Goal: Use online tool/utility: Utilize a website feature to perform a specific function

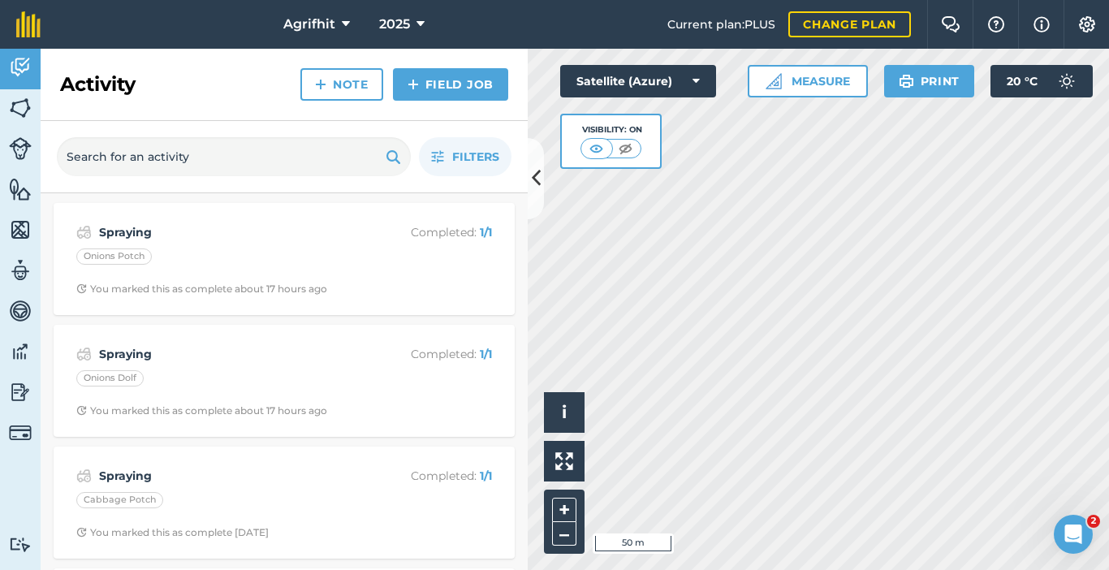
click at [677, 569] on html "Agrifhit 2025 Current plan : PLUS Change plan Farm Chat Help Info Settings Agri…" at bounding box center [554, 285] width 1109 height 570
click at [540, 177] on icon at bounding box center [536, 178] width 9 height 28
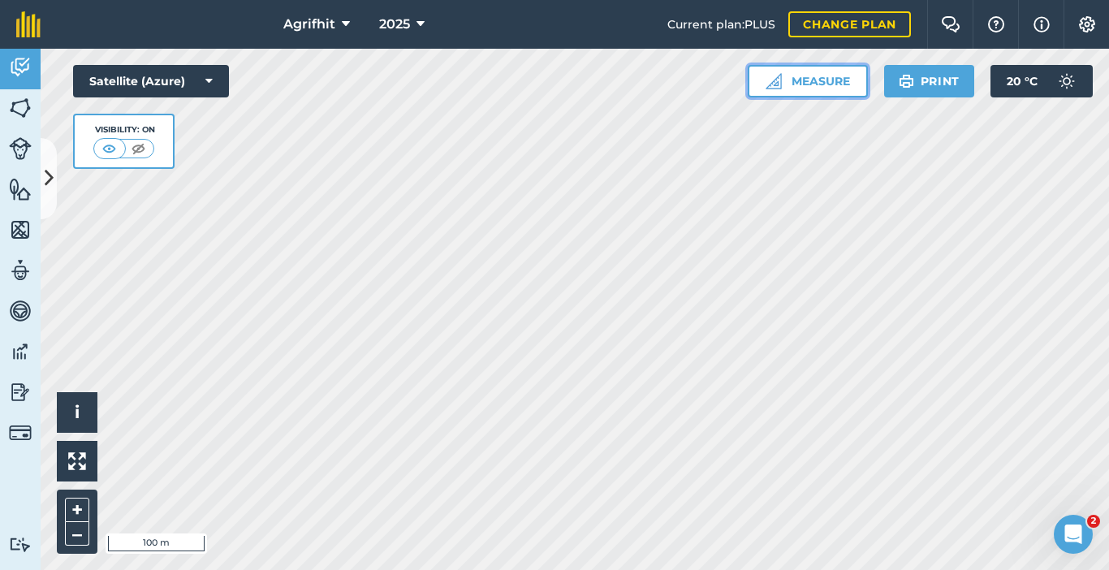
click at [788, 84] on button "Measure" at bounding box center [808, 81] width 120 height 32
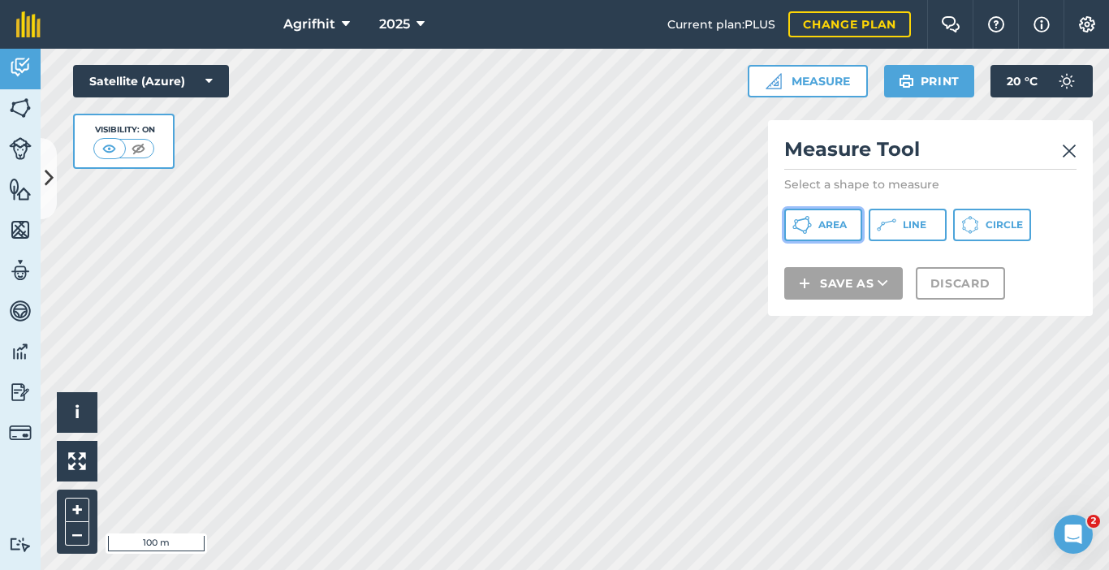
click at [830, 228] on span "Area" at bounding box center [832, 224] width 28 height 13
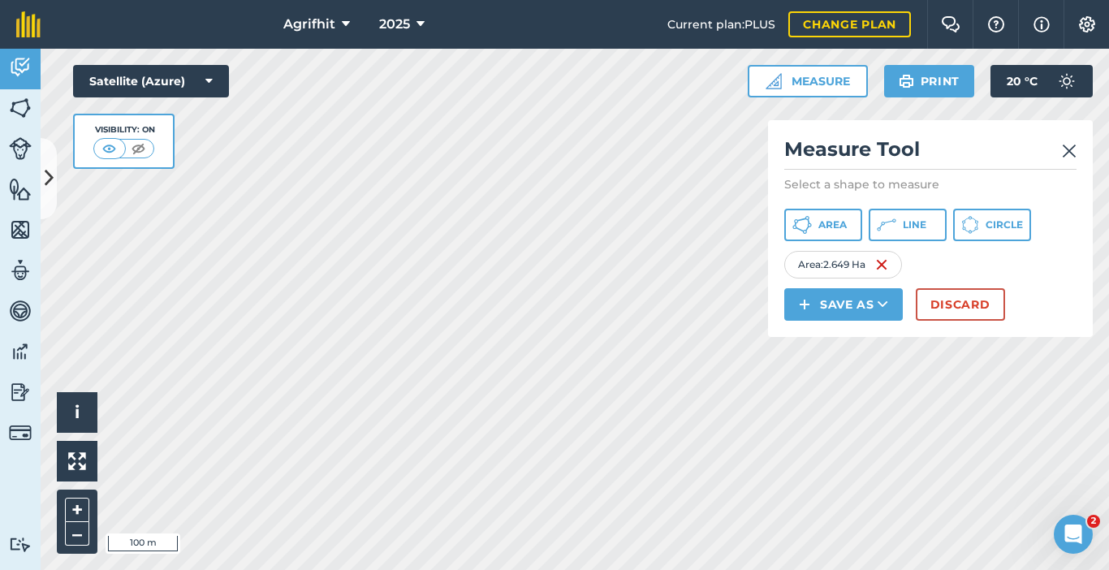
click at [1073, 146] on img at bounding box center [1069, 150] width 15 height 19
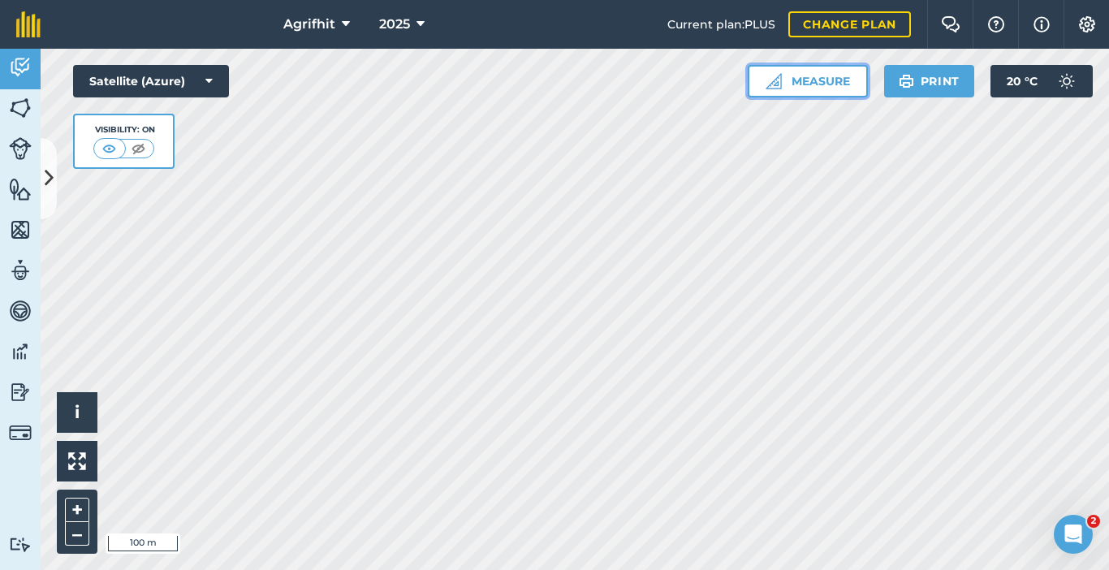
click at [805, 76] on button "Measure" at bounding box center [808, 81] width 120 height 32
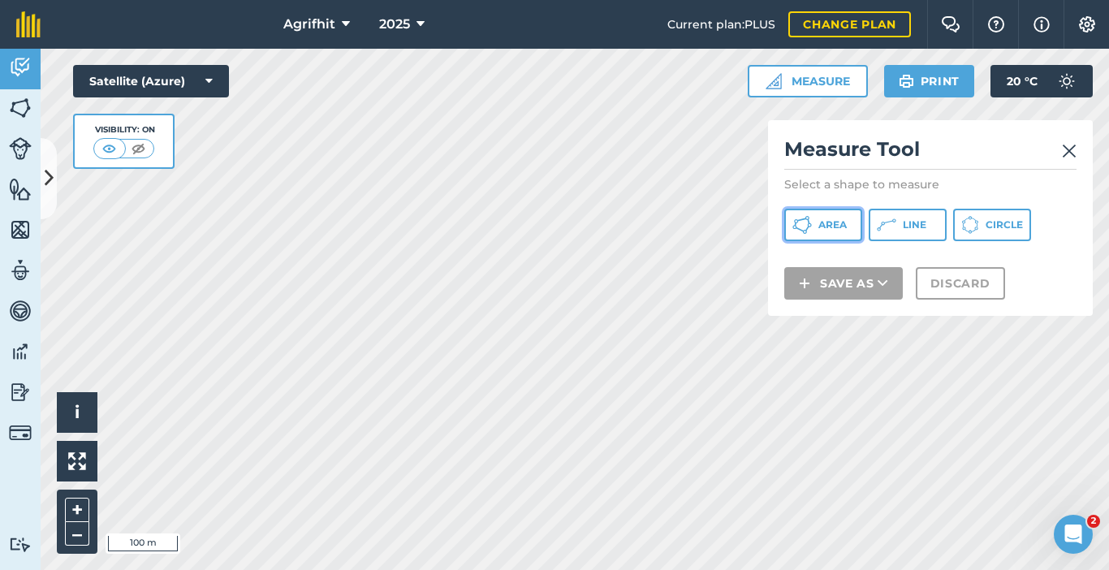
click at [837, 223] on span "Area" at bounding box center [832, 224] width 28 height 13
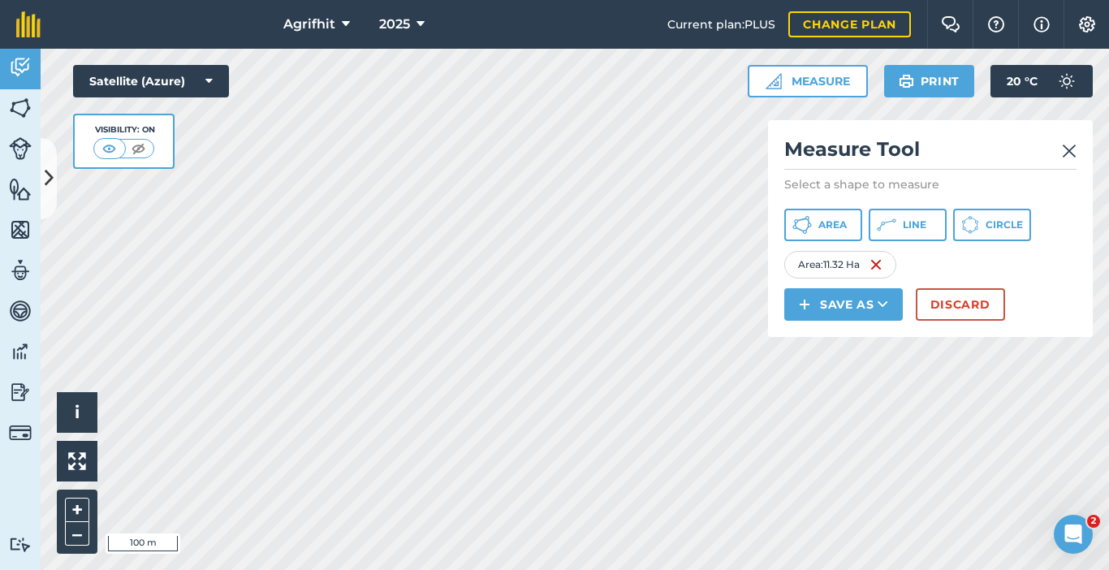
click at [1071, 147] on img at bounding box center [1069, 150] width 15 height 19
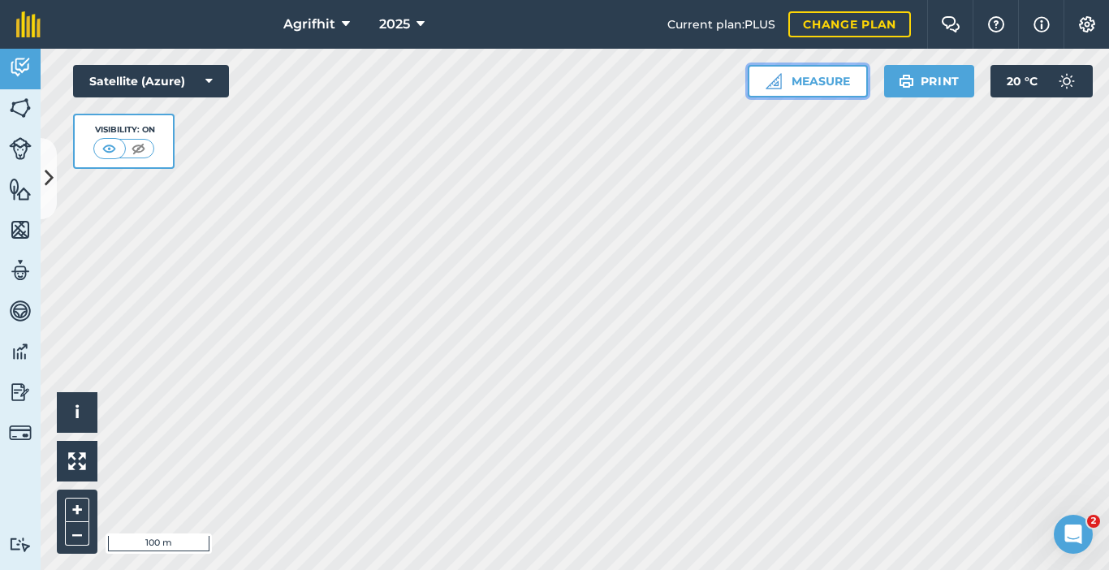
click at [817, 87] on button "Measure" at bounding box center [808, 81] width 120 height 32
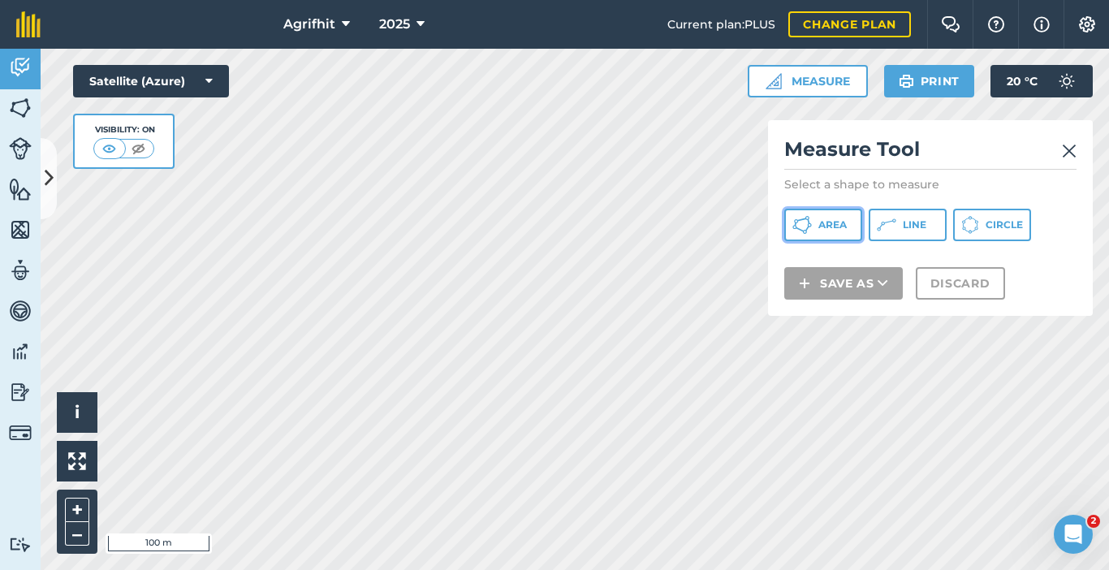
click at [827, 222] on span "Area" at bounding box center [832, 224] width 28 height 13
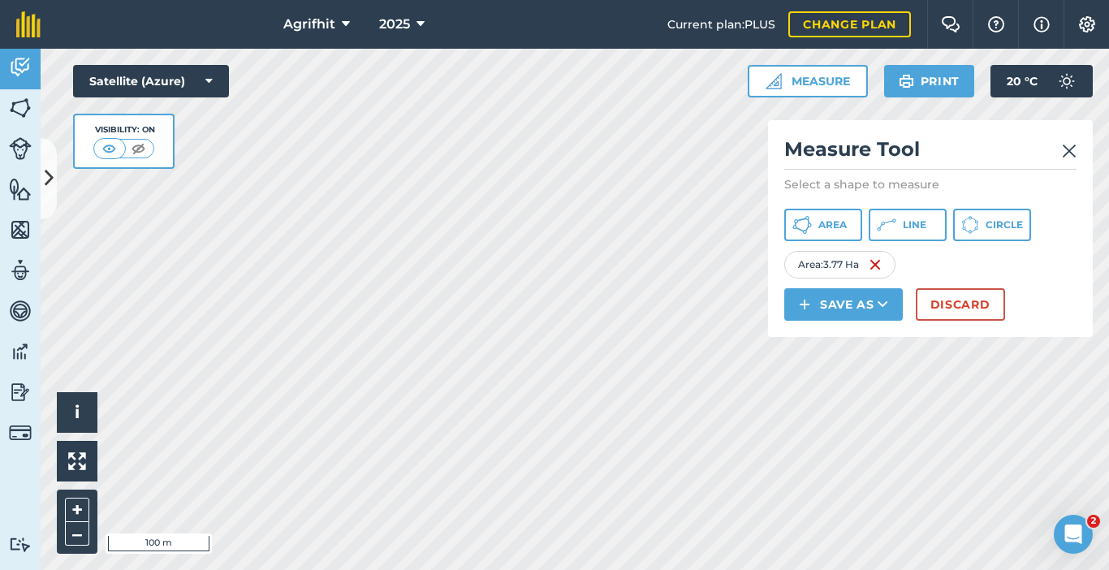
click at [1073, 147] on img at bounding box center [1069, 150] width 15 height 19
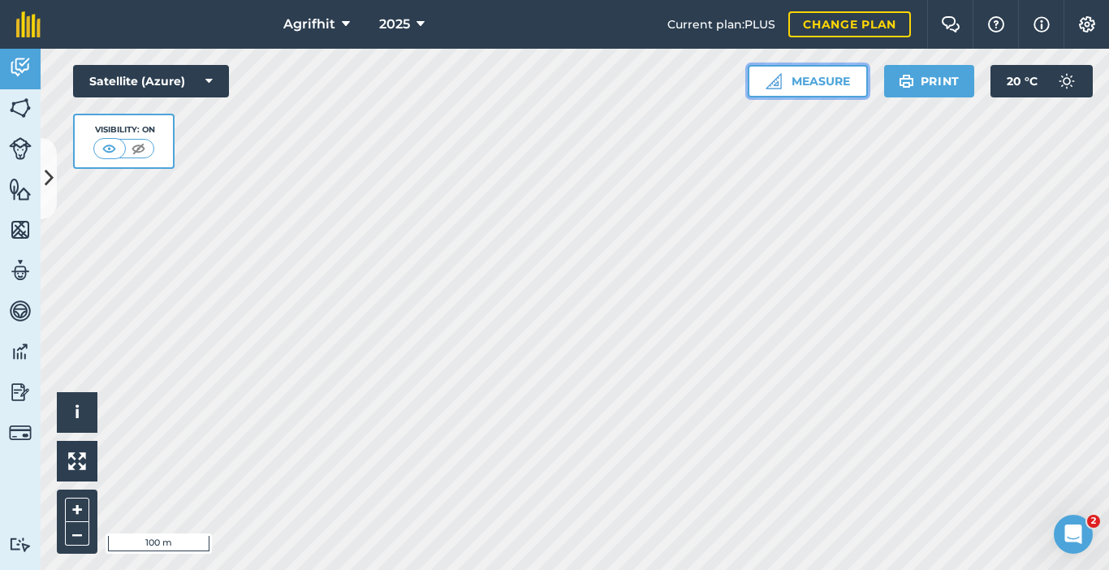
click at [805, 84] on button "Measure" at bounding box center [808, 81] width 120 height 32
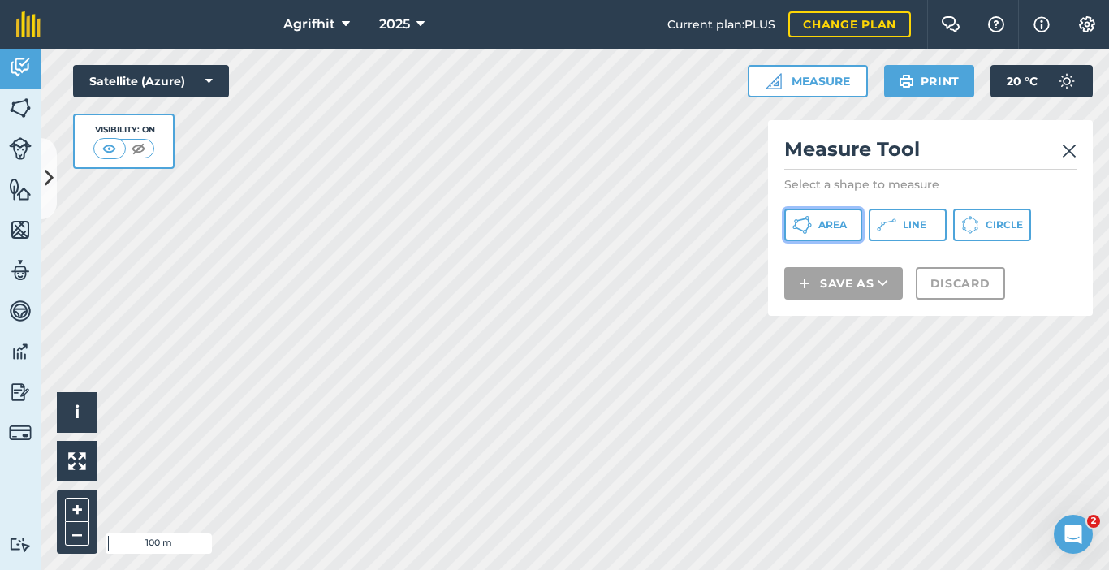
click at [814, 223] on button "Area" at bounding box center [823, 225] width 78 height 32
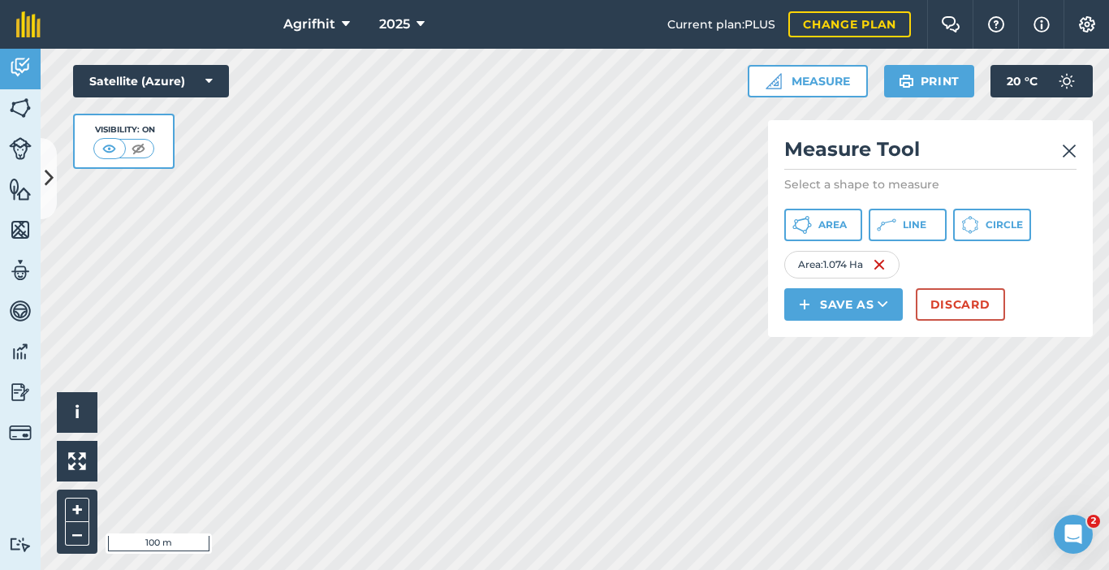
click at [1078, 153] on div "Measure Tool Select a shape to measure Area Line Circle Area : 1.074 Ha Save as…" at bounding box center [930, 228] width 325 height 217
click at [1070, 151] on img at bounding box center [1069, 150] width 15 height 19
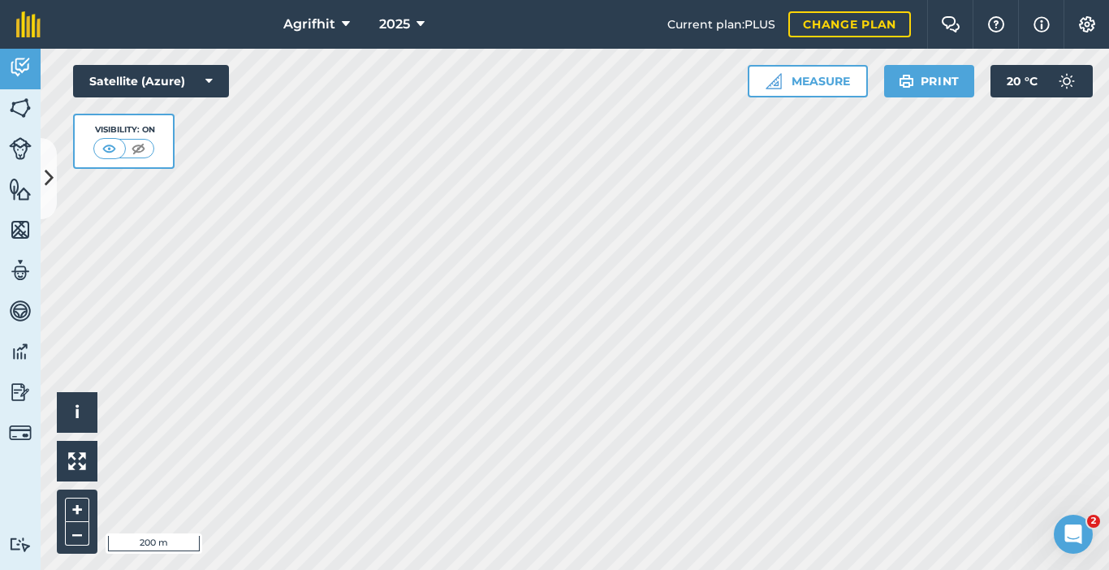
click at [302, 569] on html "Agrifhit 2025 Current plan : PLUS Change plan Farm Chat Help Info Settings Agri…" at bounding box center [554, 285] width 1109 height 570
click at [48, 188] on icon at bounding box center [49, 178] width 9 height 28
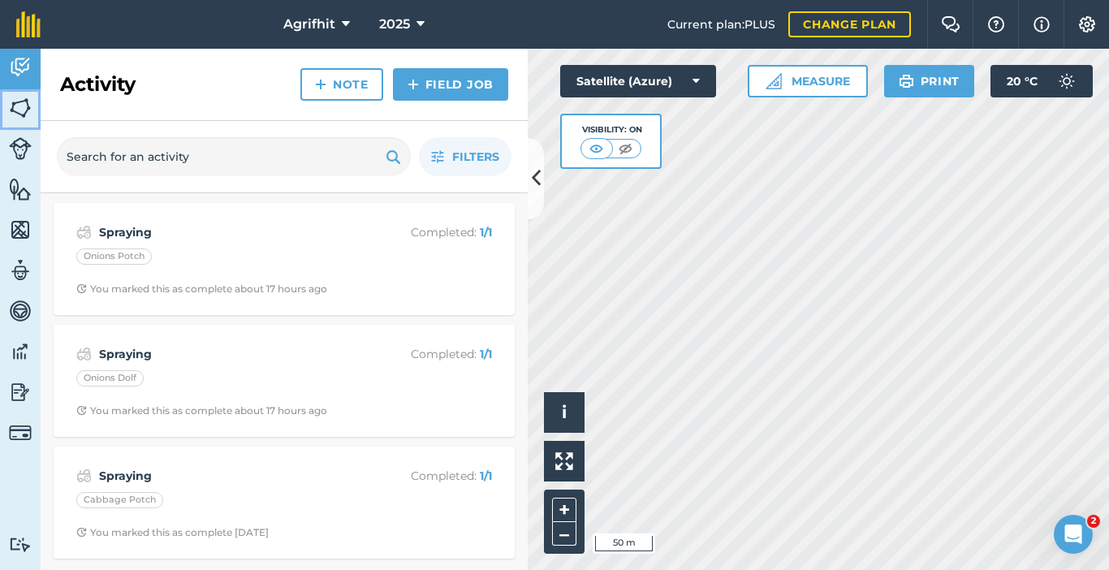
click at [28, 107] on img at bounding box center [20, 108] width 23 height 24
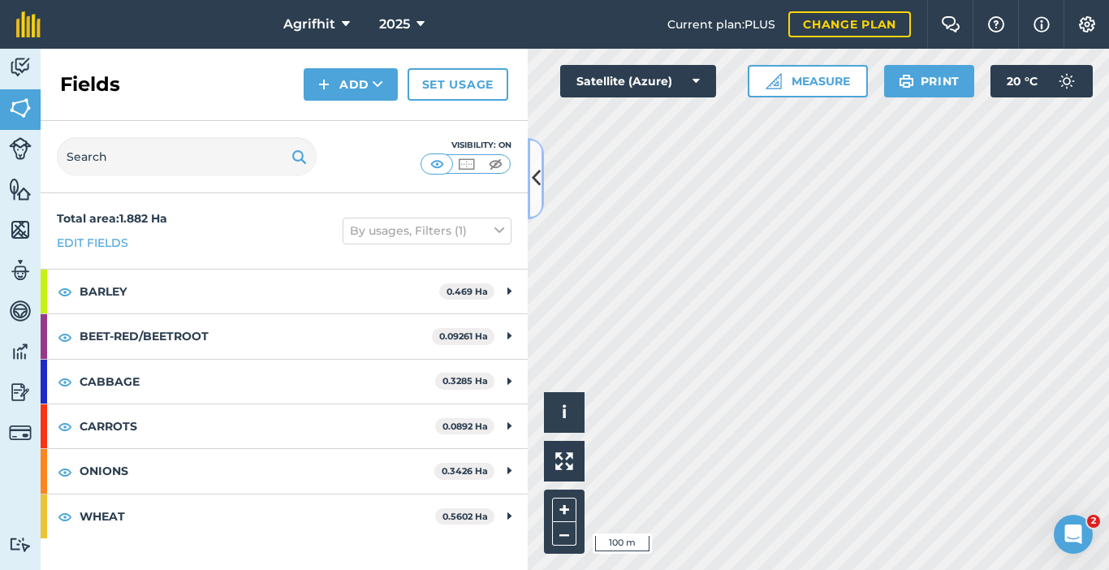
click at [533, 183] on icon at bounding box center [536, 178] width 9 height 28
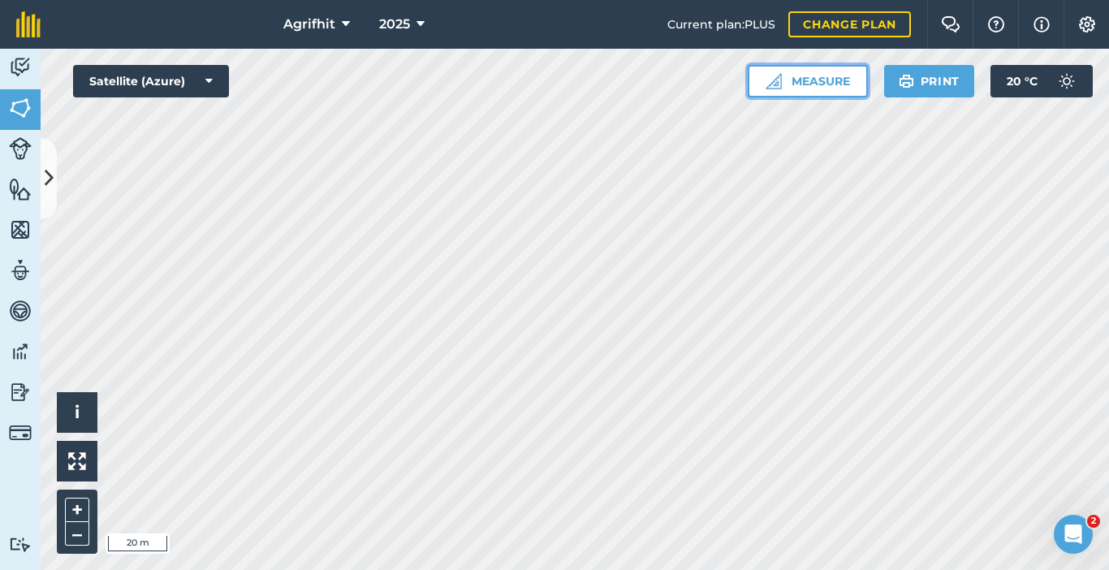
click at [804, 88] on button "Measure" at bounding box center [808, 81] width 120 height 32
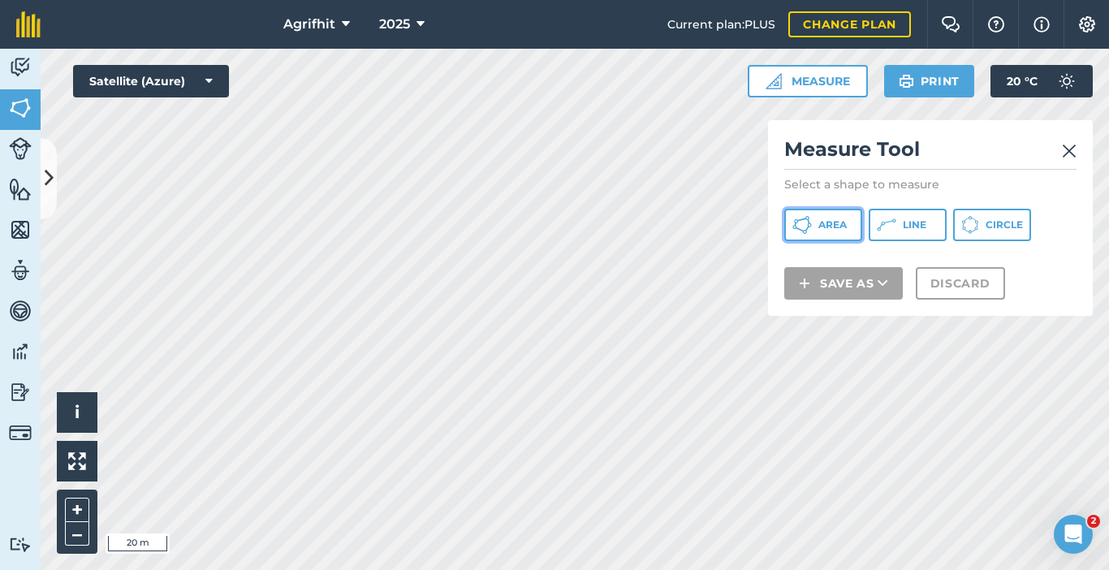
click at [831, 230] on span "Area" at bounding box center [832, 224] width 28 height 13
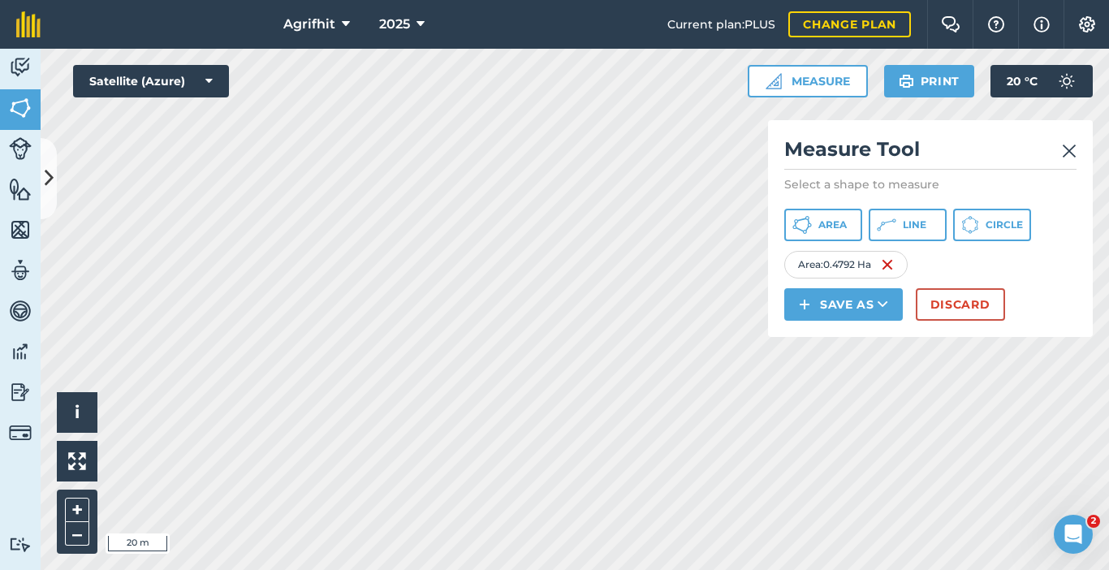
click at [1069, 146] on img at bounding box center [1069, 150] width 15 height 19
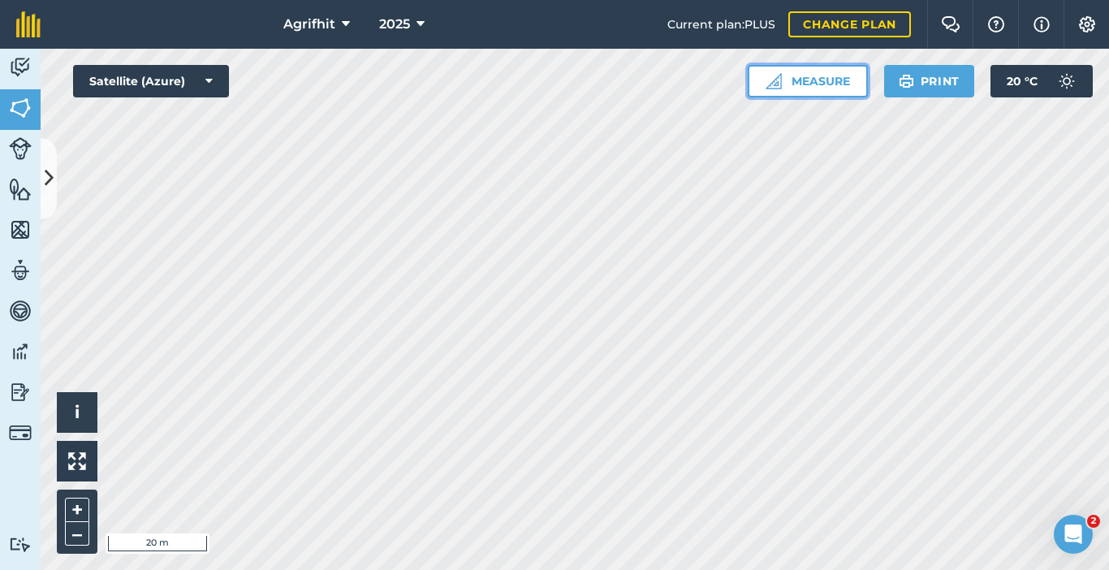
click at [864, 73] on button "Measure" at bounding box center [808, 81] width 120 height 32
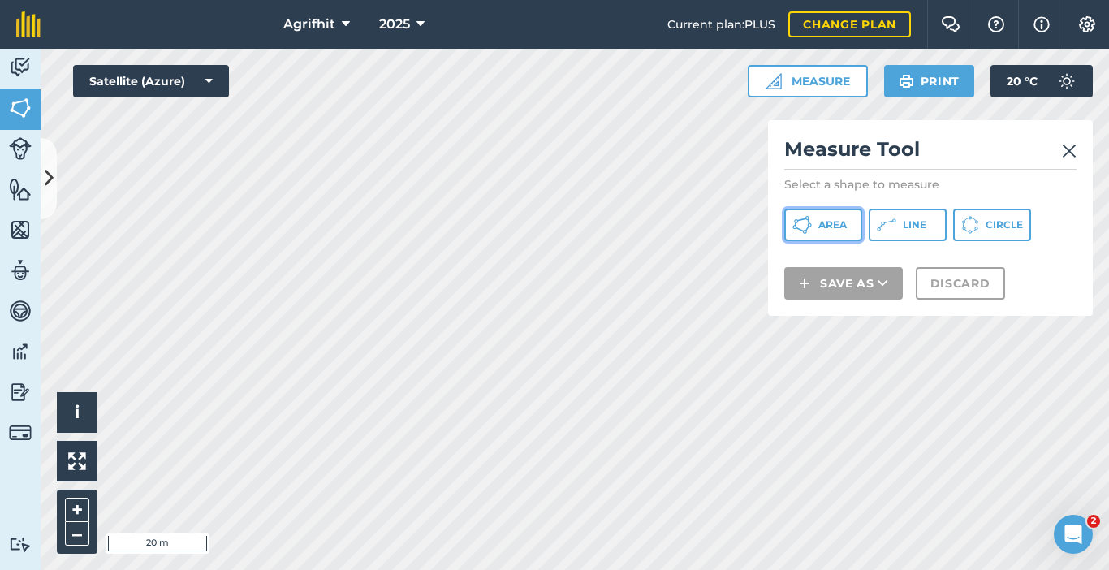
click at [813, 222] on button "Area" at bounding box center [823, 225] width 78 height 32
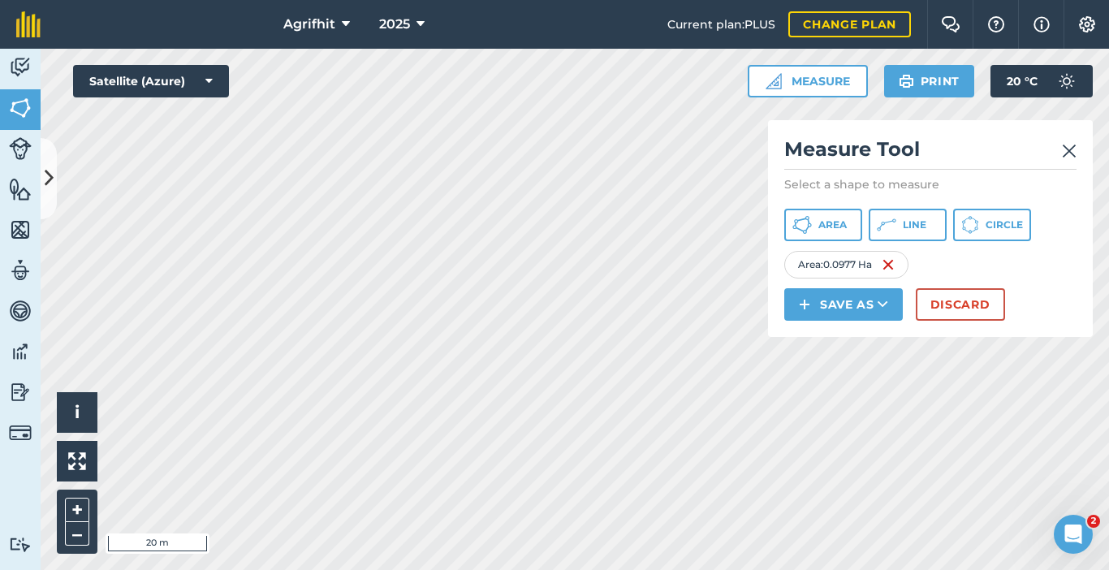
click at [1073, 148] on img at bounding box center [1069, 150] width 15 height 19
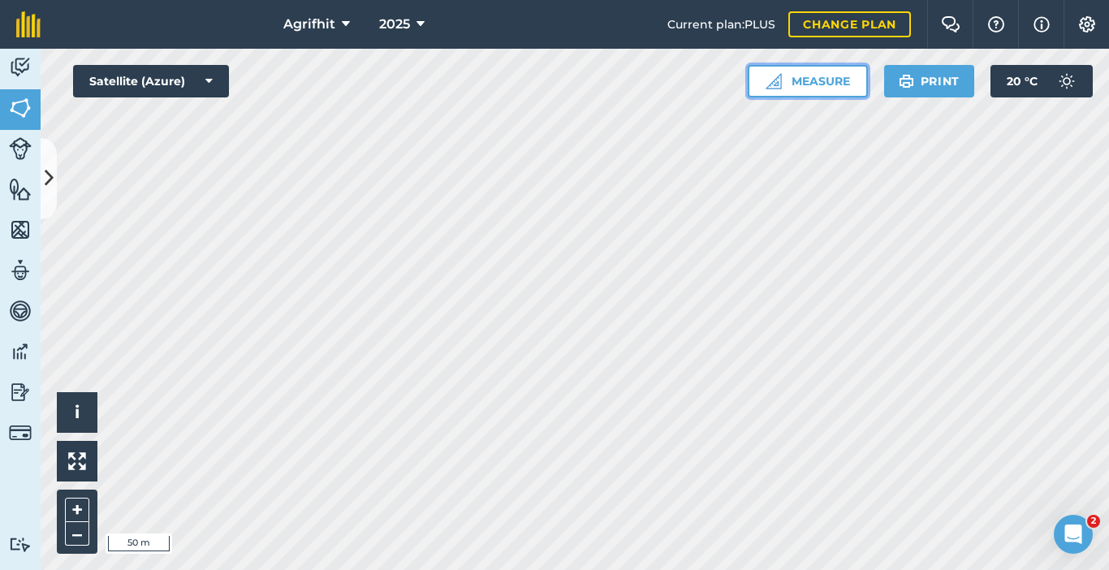
drag, startPoint x: 783, startPoint y: 82, endPoint x: 756, endPoint y: 92, distance: 29.3
click at [783, 83] on button "Measure" at bounding box center [808, 81] width 120 height 32
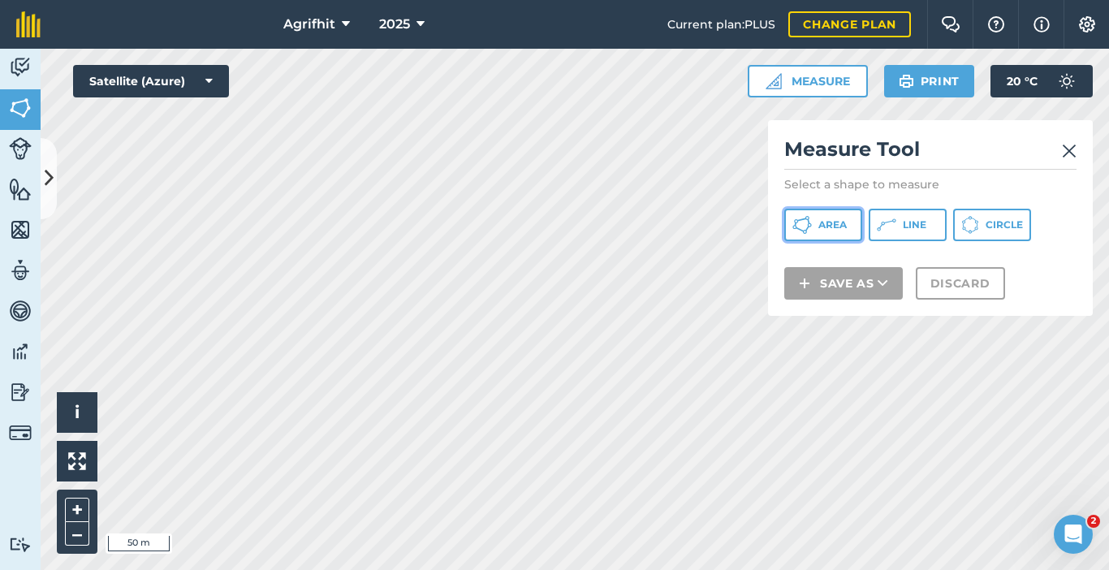
click at [823, 222] on span "Area" at bounding box center [832, 224] width 28 height 13
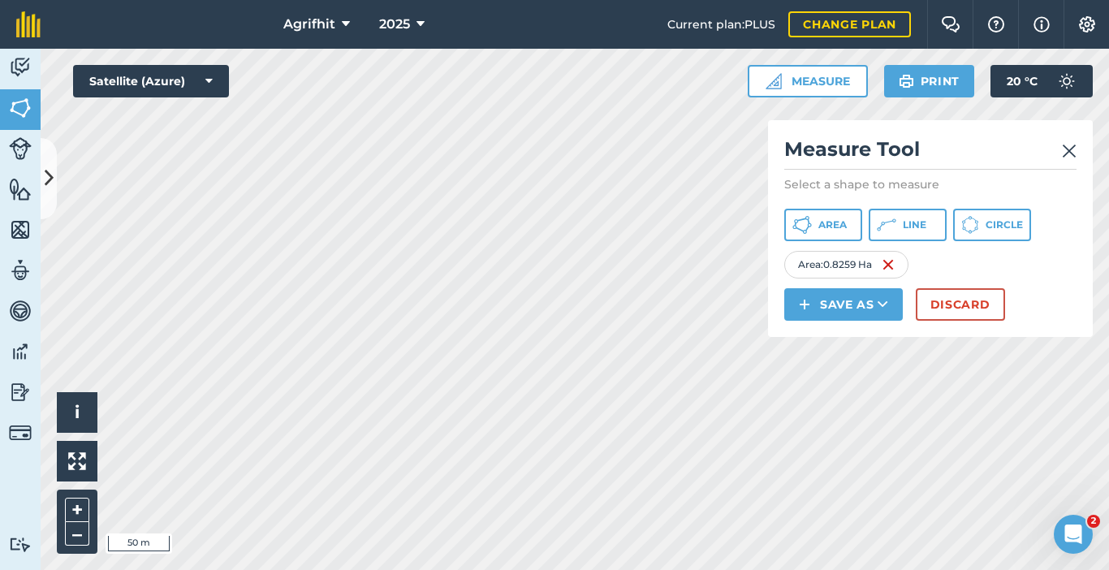
click at [1070, 145] on img at bounding box center [1069, 150] width 15 height 19
